Goal: Transaction & Acquisition: Purchase product/service

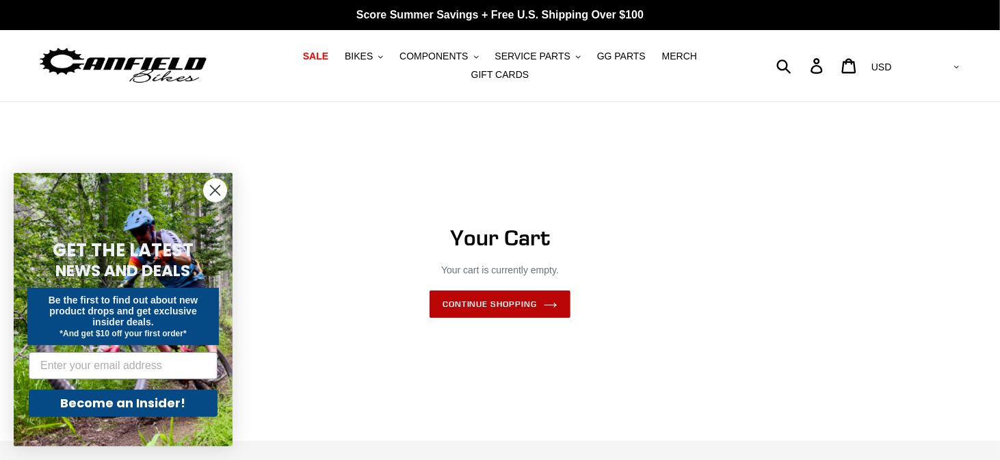
click at [542, 300] on link "Continue shopping" at bounding box center [499, 304] width 141 height 27
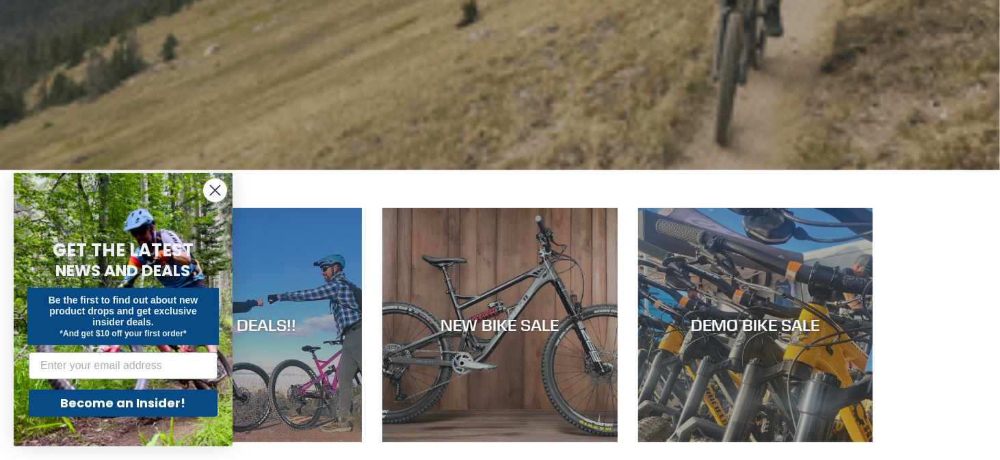
scroll to position [410, 0]
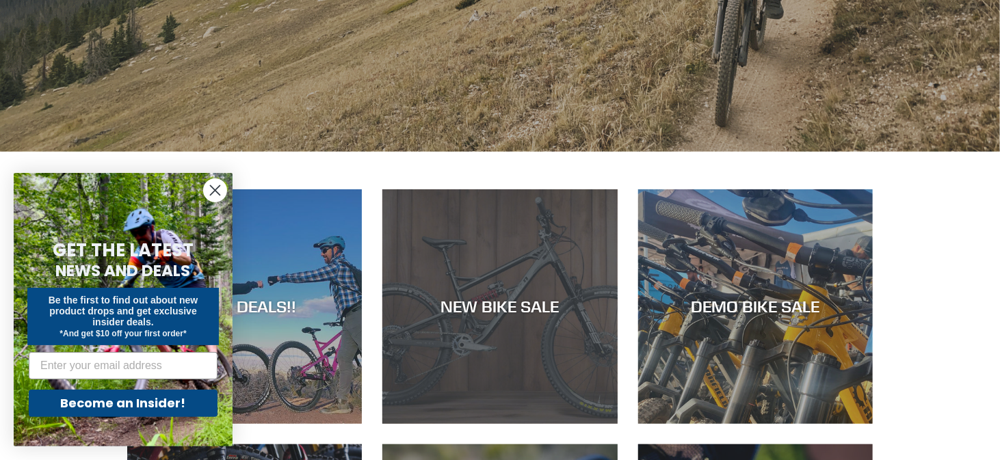
click at [540, 297] on div "NEW BIKE SALE" at bounding box center [499, 307] width 235 height 20
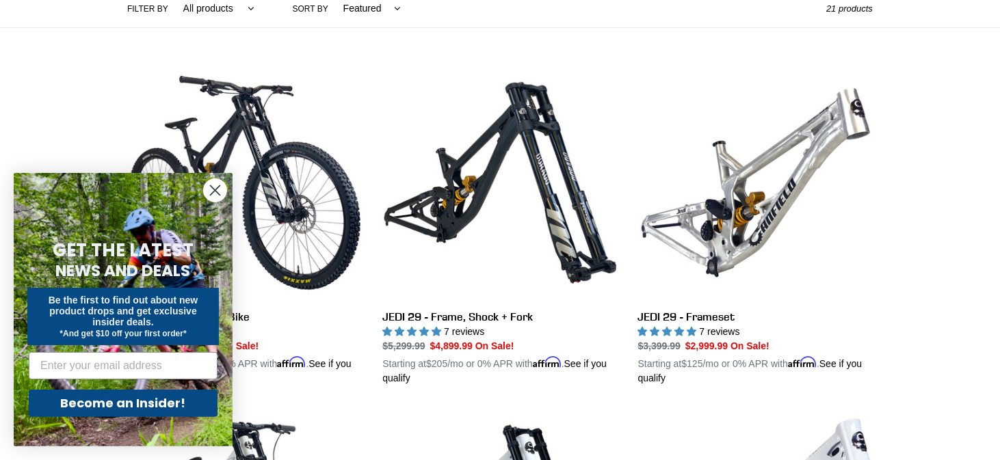
click at [217, 195] on circle "Close dialog" at bounding box center [215, 190] width 23 height 23
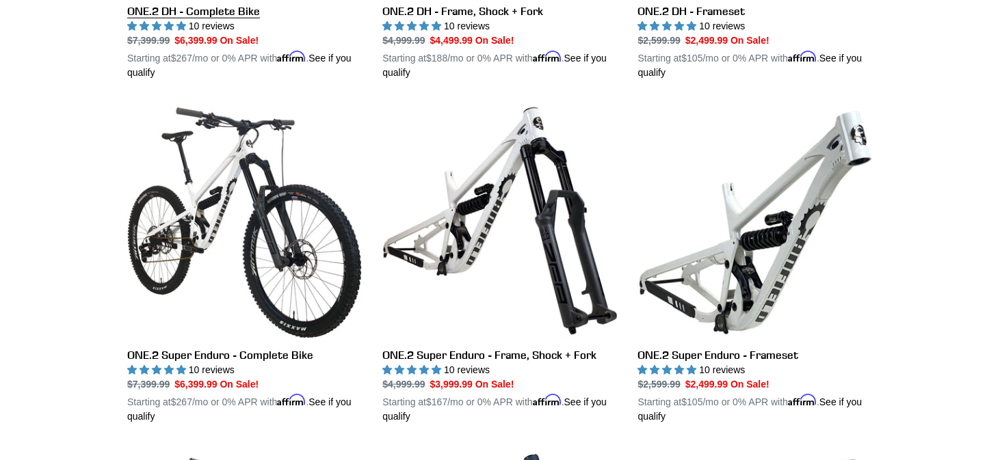
scroll to position [1026, 0]
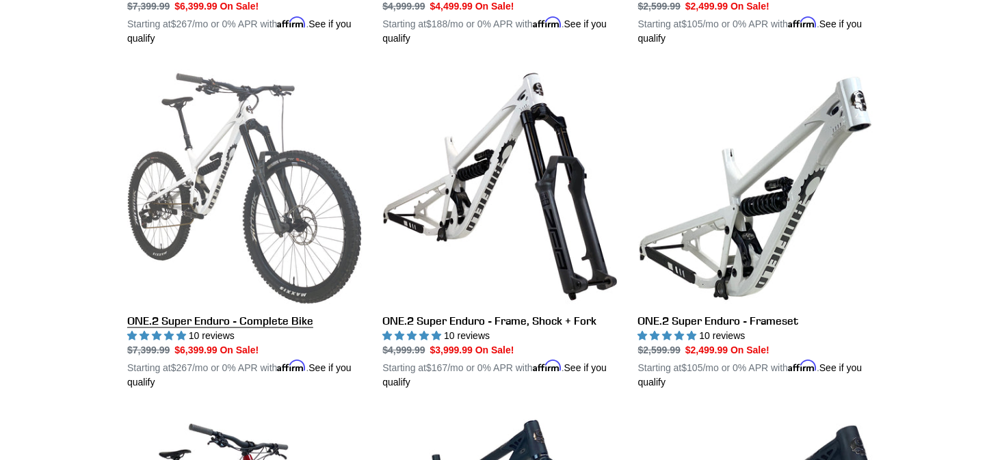
click at [245, 310] on link "ONE.2 Super Enduro - Complete Bike" at bounding box center [244, 230] width 235 height 320
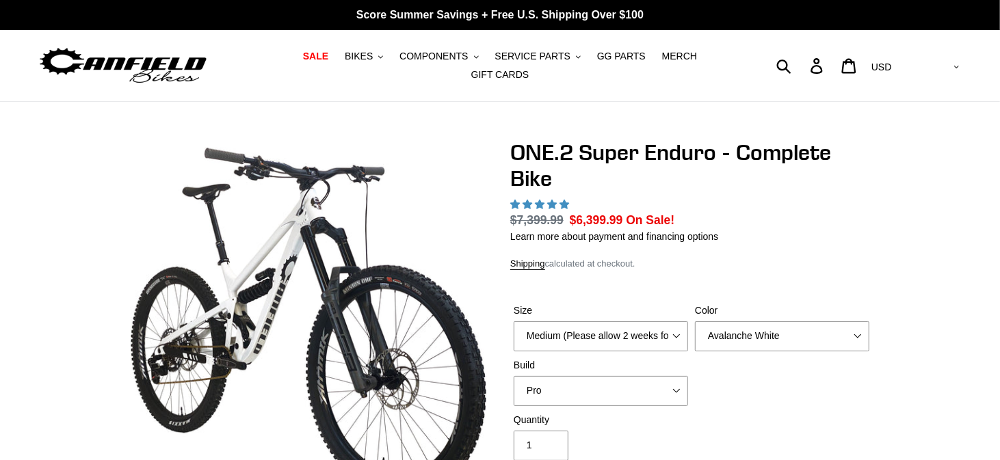
select select "highest-rating"
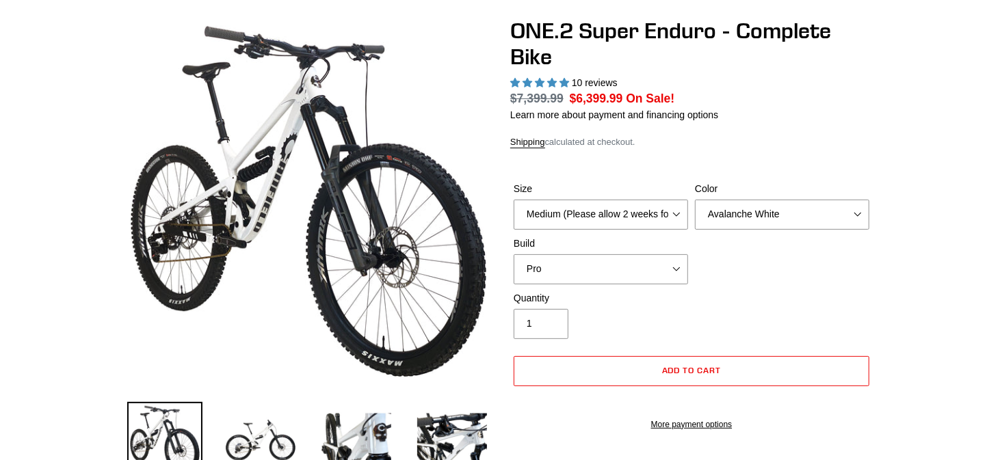
scroll to position [137, 0]
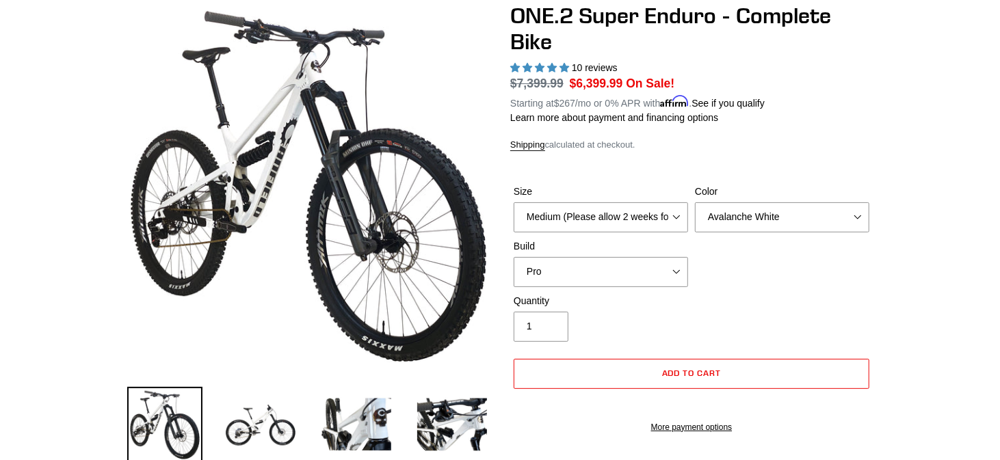
click at [679, 191] on div "Size Medium (Please allow 2 weeks for delivery) Large (Sold Out)" at bounding box center [600, 209] width 181 height 48
click at [677, 204] on select "Medium (Please allow 2 weeks for delivery) Large (Sold Out)" at bounding box center [601, 217] width 174 height 30
select select "Large (Sold Out)"
click at [514, 202] on select "Medium (Please allow 2 weeks for delivery) Large (Sold Out)" at bounding box center [601, 217] width 174 height 30
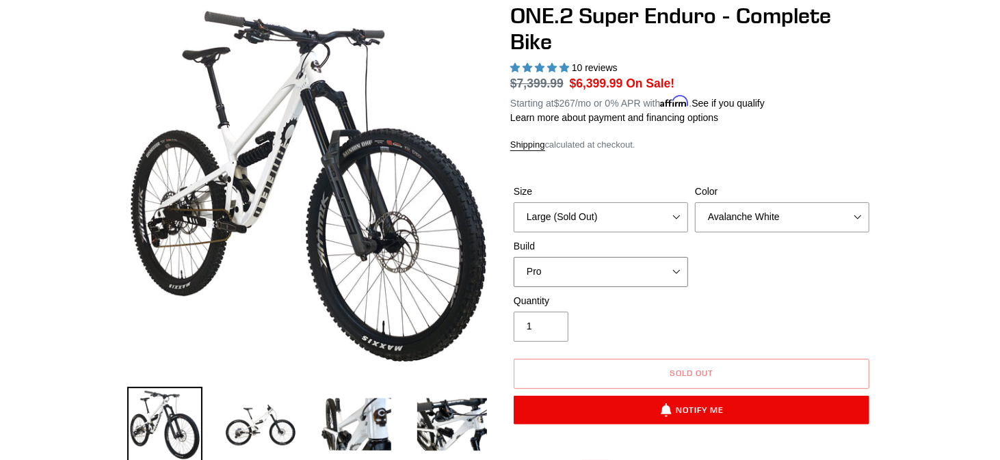
click at [669, 258] on select "Pro" at bounding box center [601, 272] width 174 height 30
click at [813, 204] on select "Avalanche White Bentonite Grey" at bounding box center [782, 217] width 174 height 30
select select "Bentonite Grey"
click at [695, 202] on select "Avalanche White Bentonite Grey" at bounding box center [782, 217] width 174 height 30
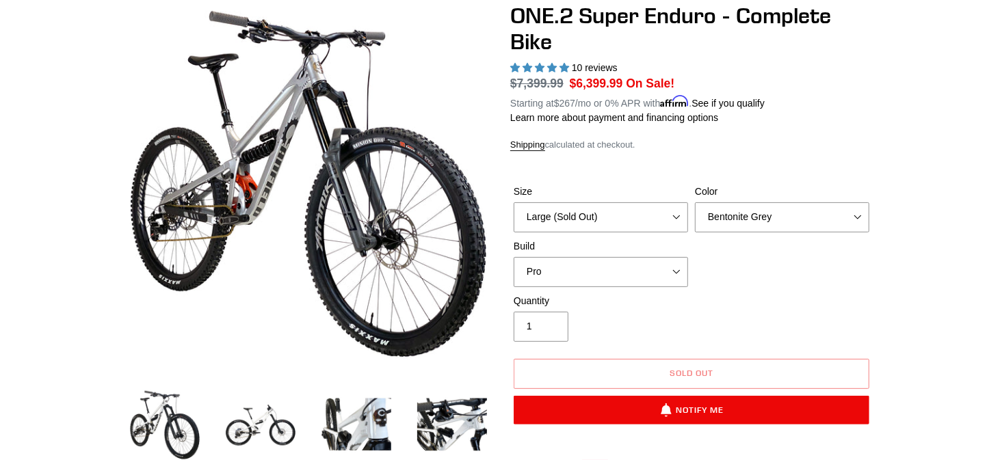
click at [780, 265] on div "Size Medium (Please allow 2 weeks for delivery) Large (Sold Out) Color Avalanch…" at bounding box center [691, 239] width 362 height 109
click at [815, 75] on dl "Regular price $7,399.99 Sale price $6,399.99 On Sale! Unit price / per Starting…" at bounding box center [691, 93] width 362 height 36
